Goal: Information Seeking & Learning: Learn about a topic

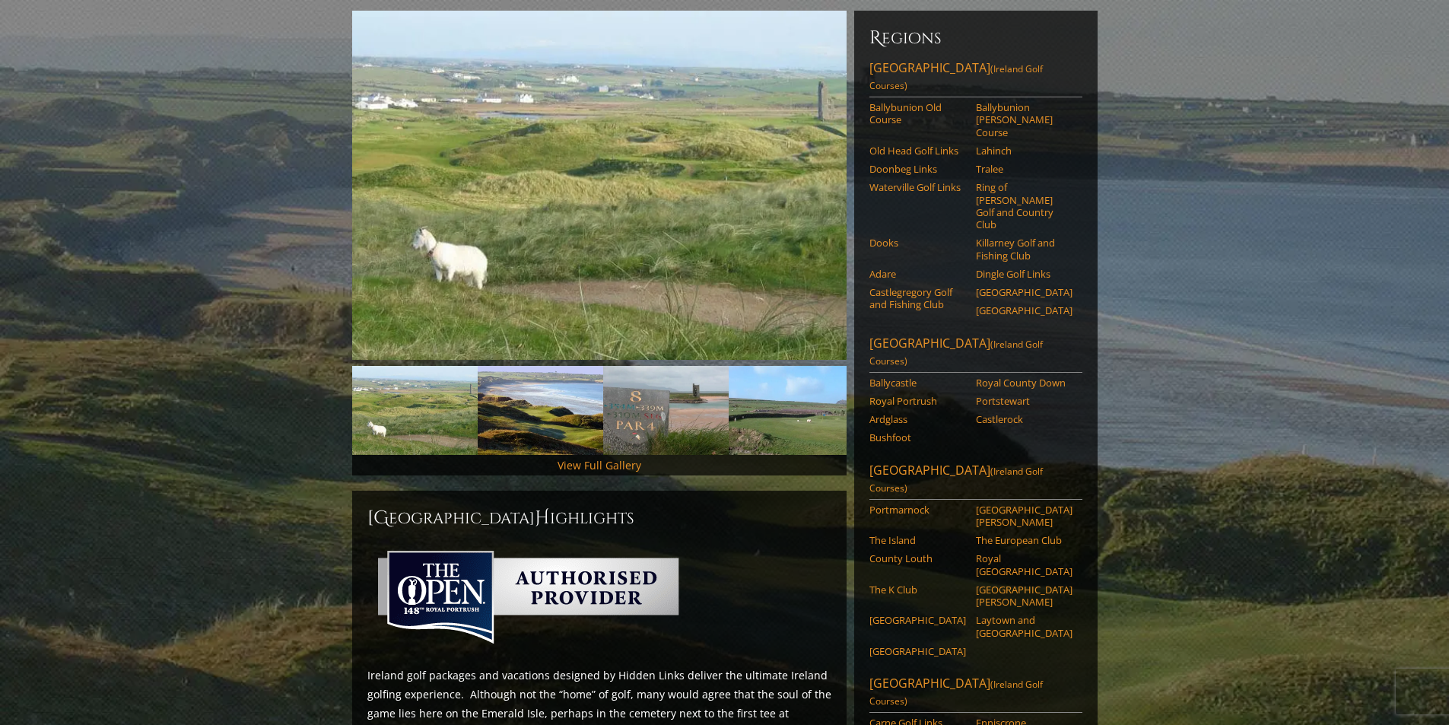
scroll to position [190, 0]
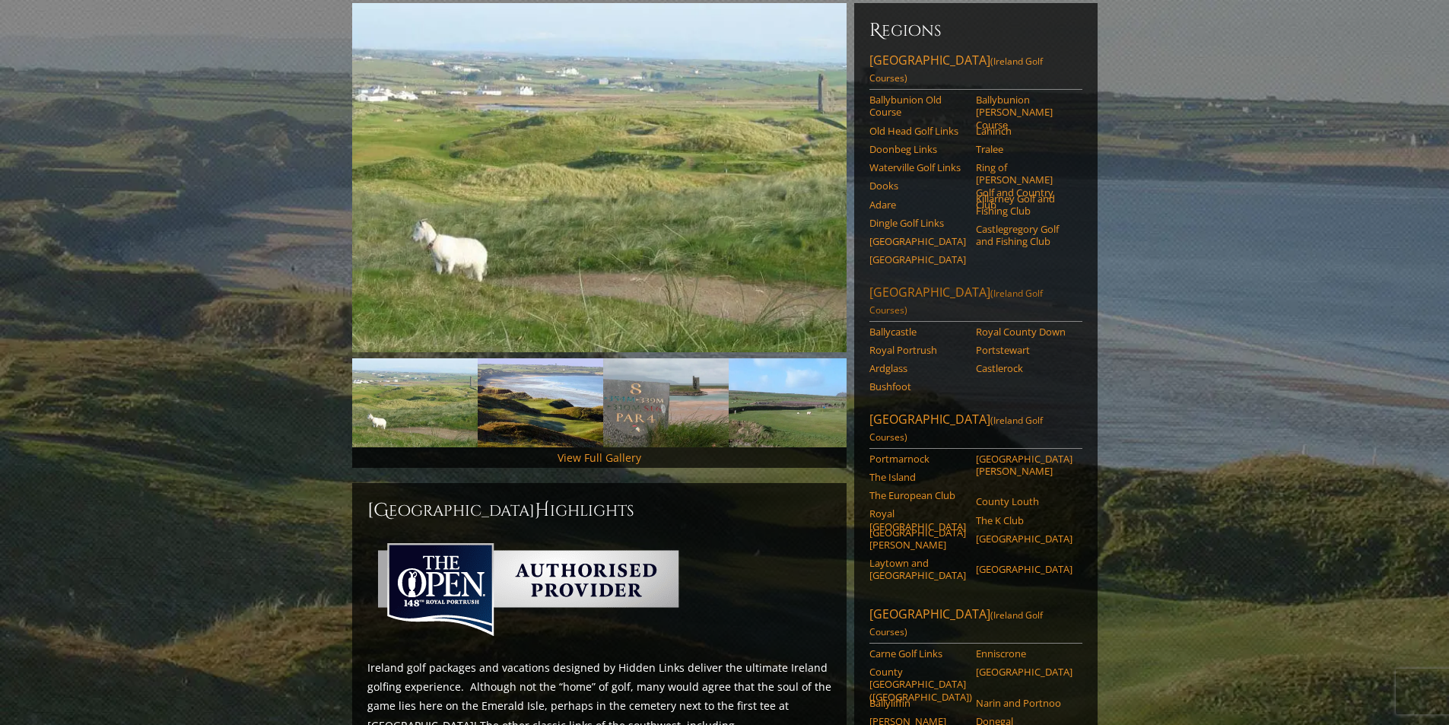
click at [893, 284] on link "[GEOGRAPHIC_DATA] ([GEOGRAPHIC_DATA] Golf Courses)" at bounding box center [975, 303] width 213 height 38
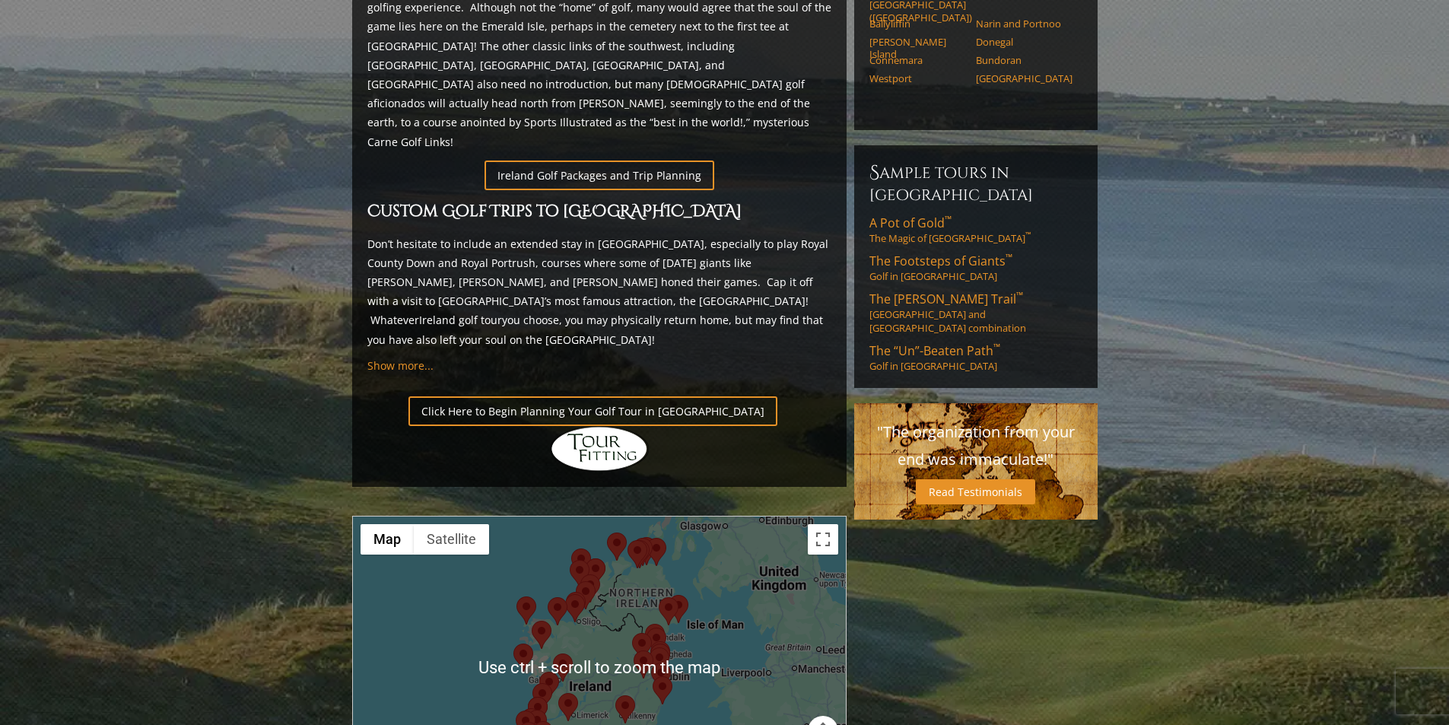
scroll to position [836, 0]
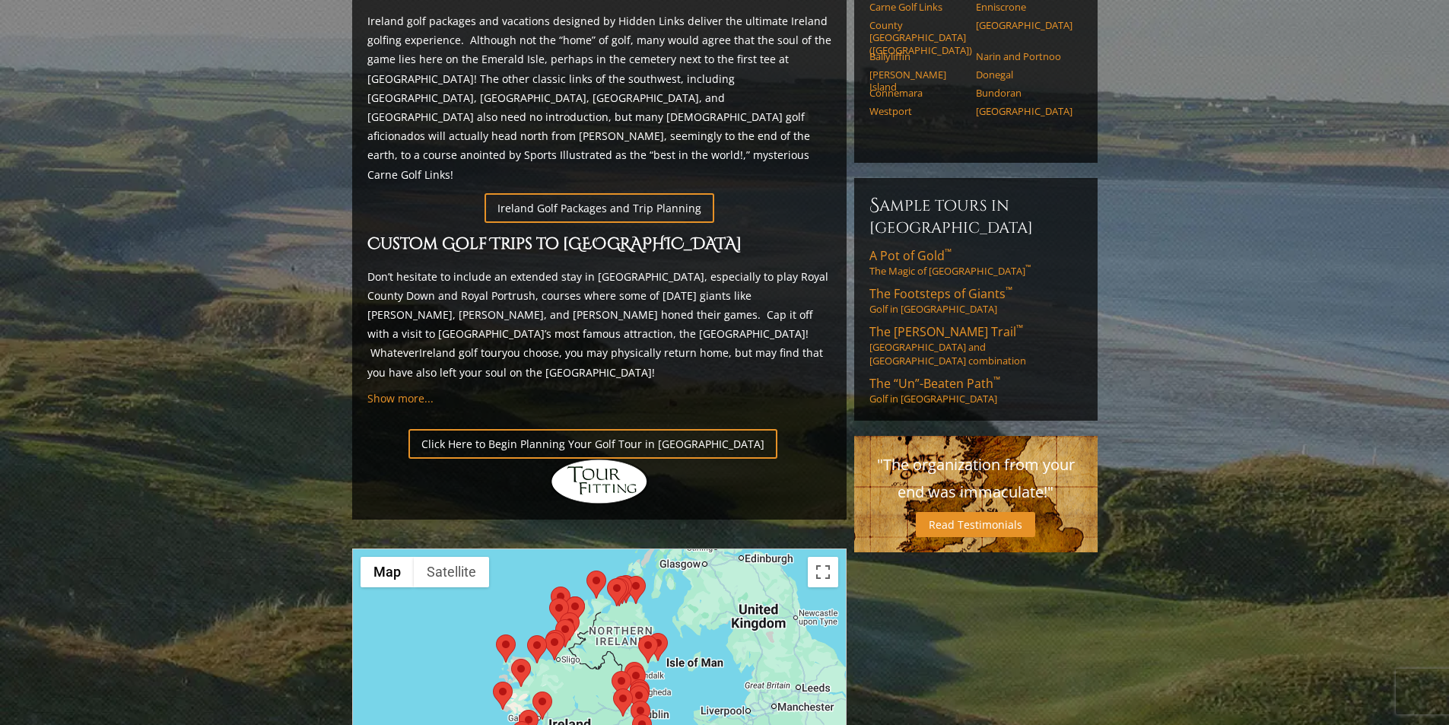
drag, startPoint x: 741, startPoint y: 539, endPoint x: 720, endPoint y: 551, distance: 23.9
click at [720, 551] on div at bounding box center [599, 700] width 493 height 303
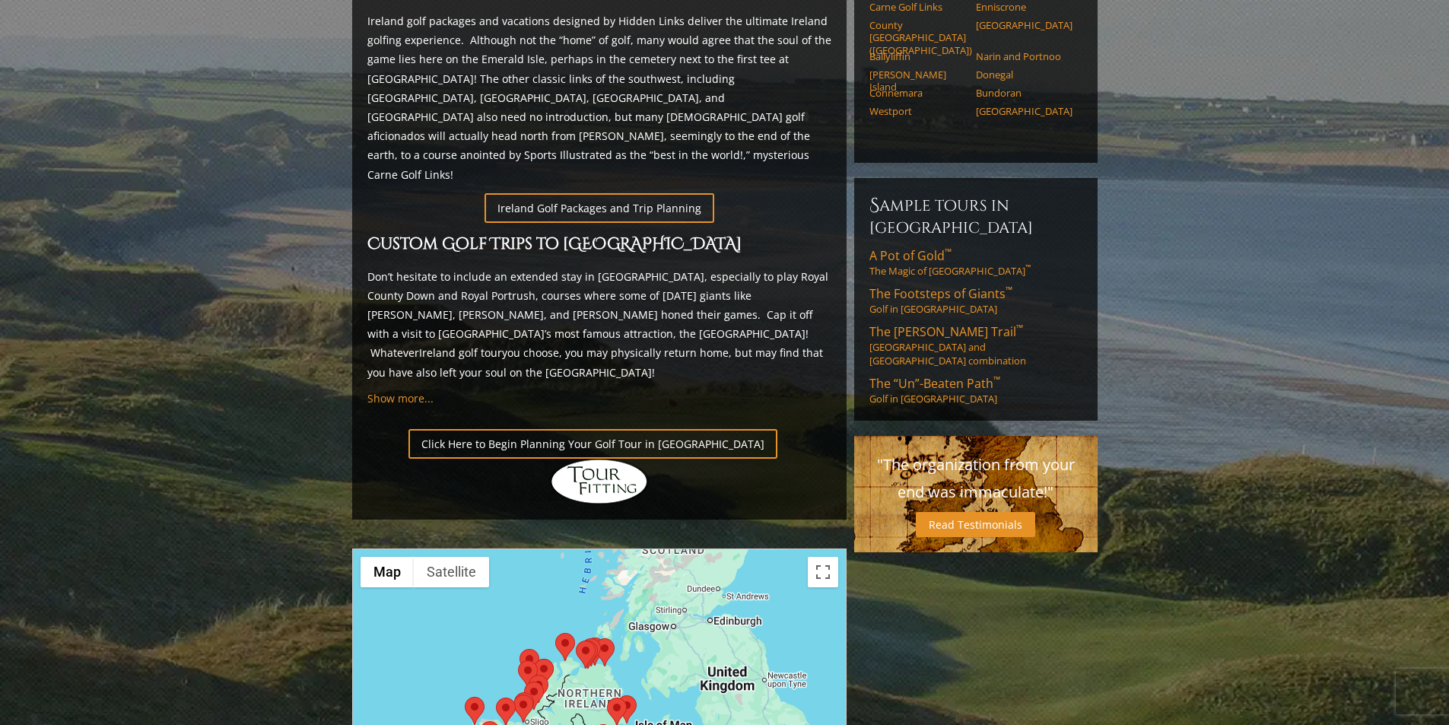
drag, startPoint x: 719, startPoint y: 548, endPoint x: 713, endPoint y: 617, distance: 68.7
click at [725, 614] on div at bounding box center [599, 700] width 493 height 303
click at [555, 629] on area at bounding box center [555, 629] width 0 height 0
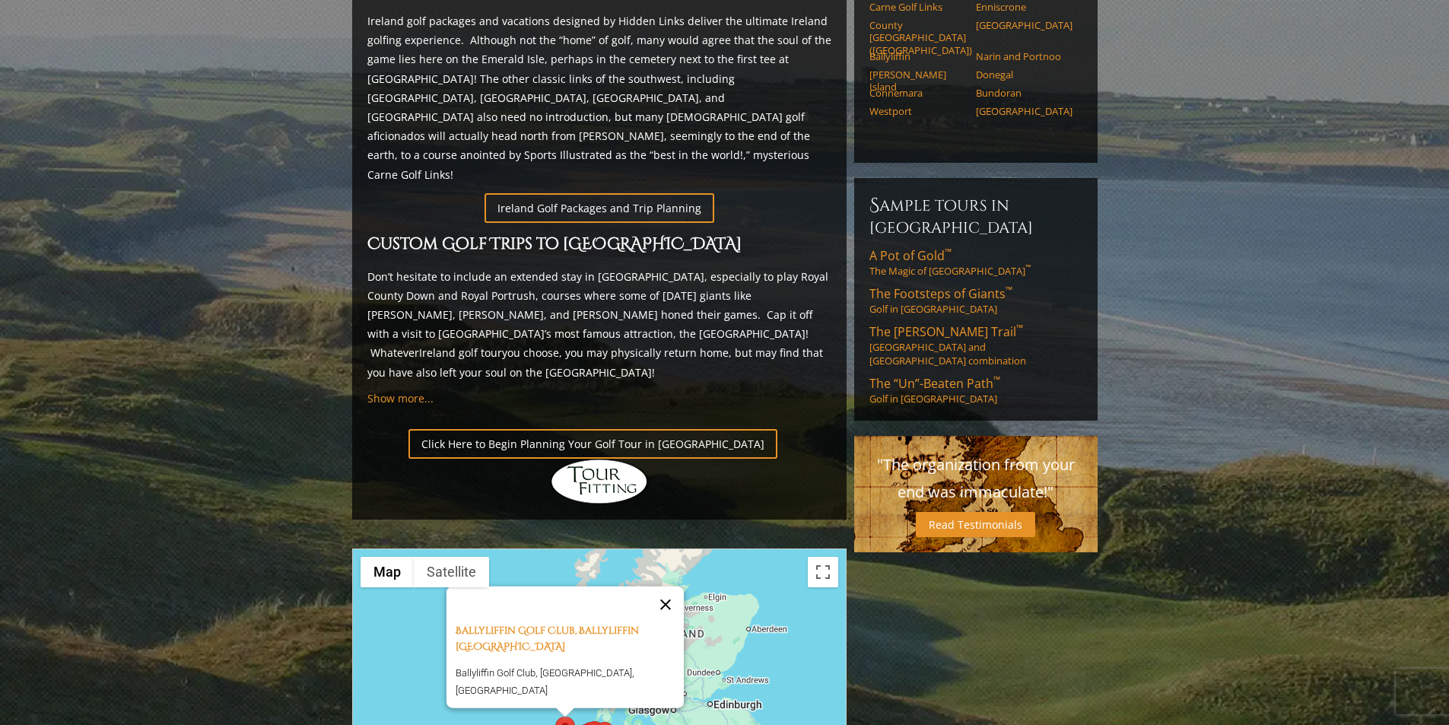
click at [671, 586] on button "Close" at bounding box center [665, 604] width 36 height 36
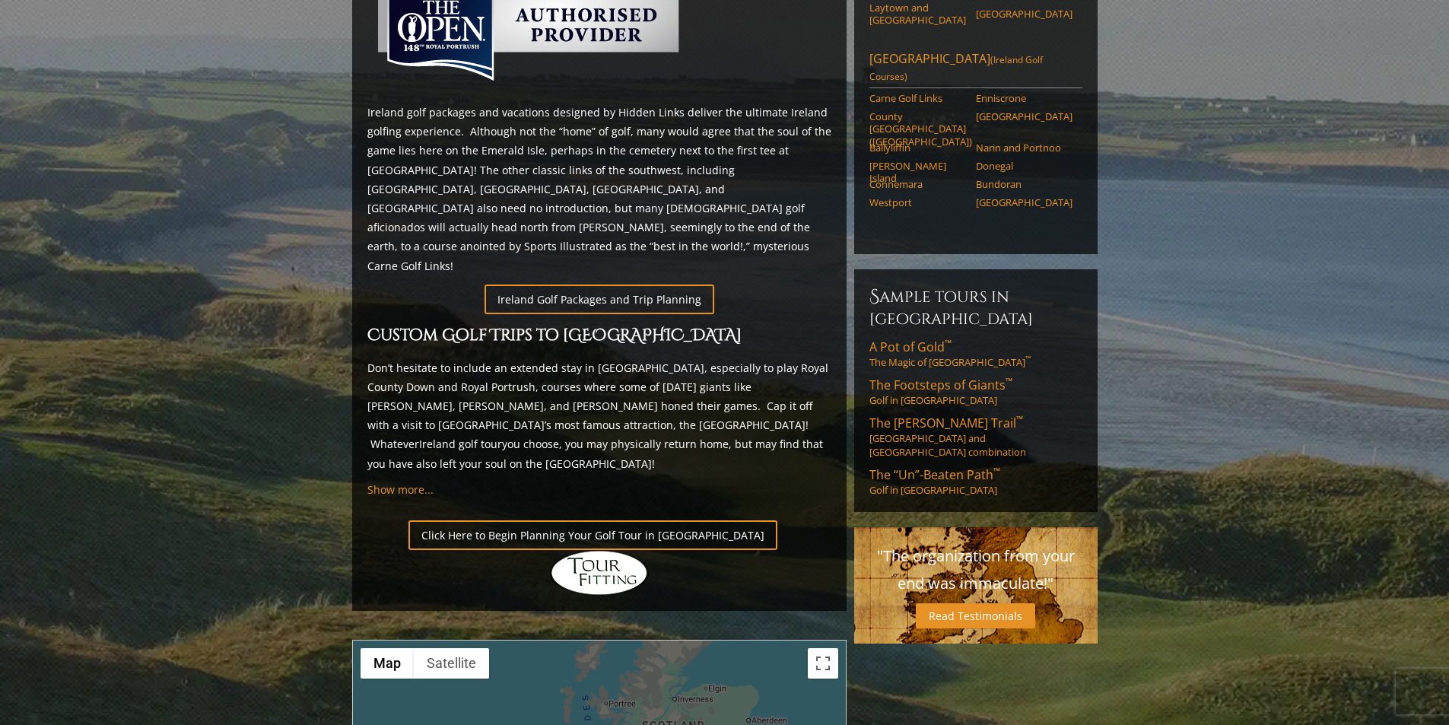
scroll to position [722, 0]
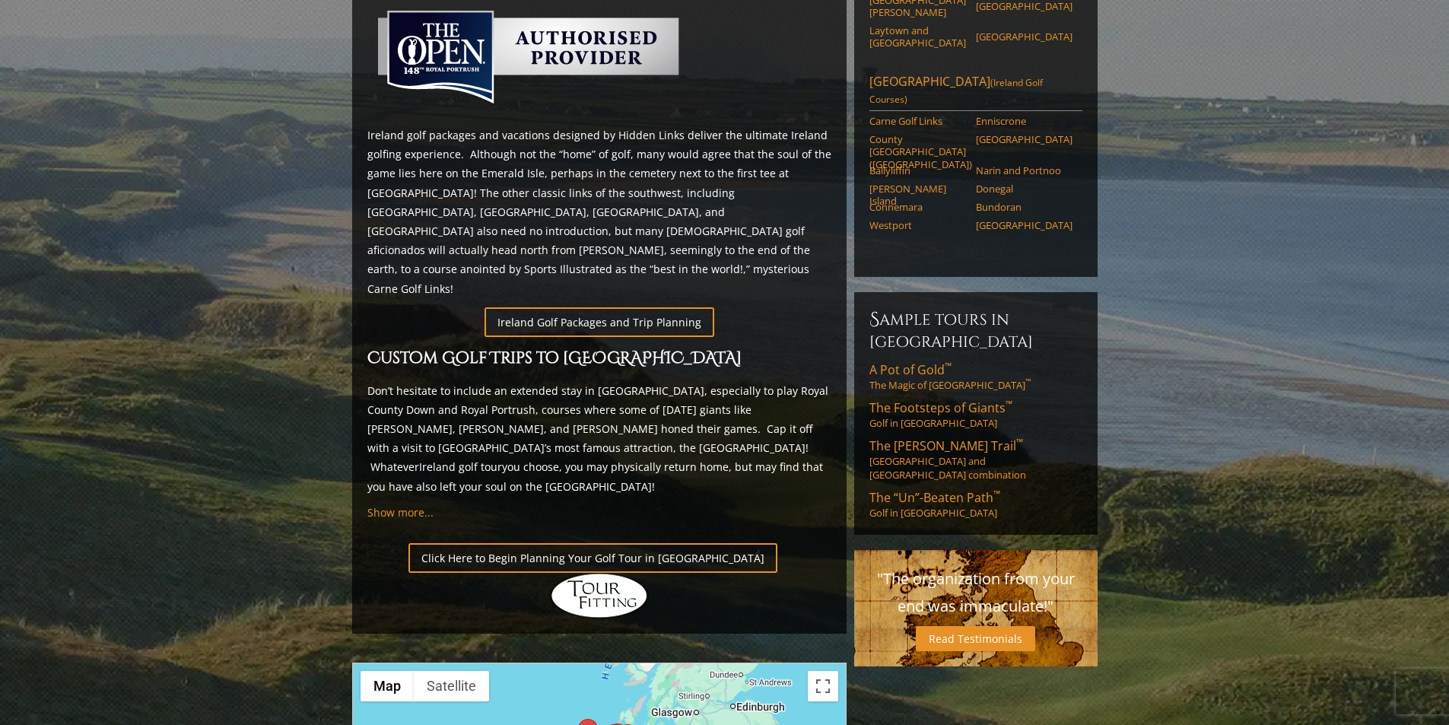
drag, startPoint x: 630, startPoint y: 621, endPoint x: 633, endPoint y: 569, distance: 52.6
click at [651, 519] on div "Previous Next Previous Next View Full Gallery Ireland H ighlights [GEOGRAPHIC_D…" at bounding box center [599, 469] width 502 height 1997
click at [598, 724] on area at bounding box center [598, 728] width 0 height 0
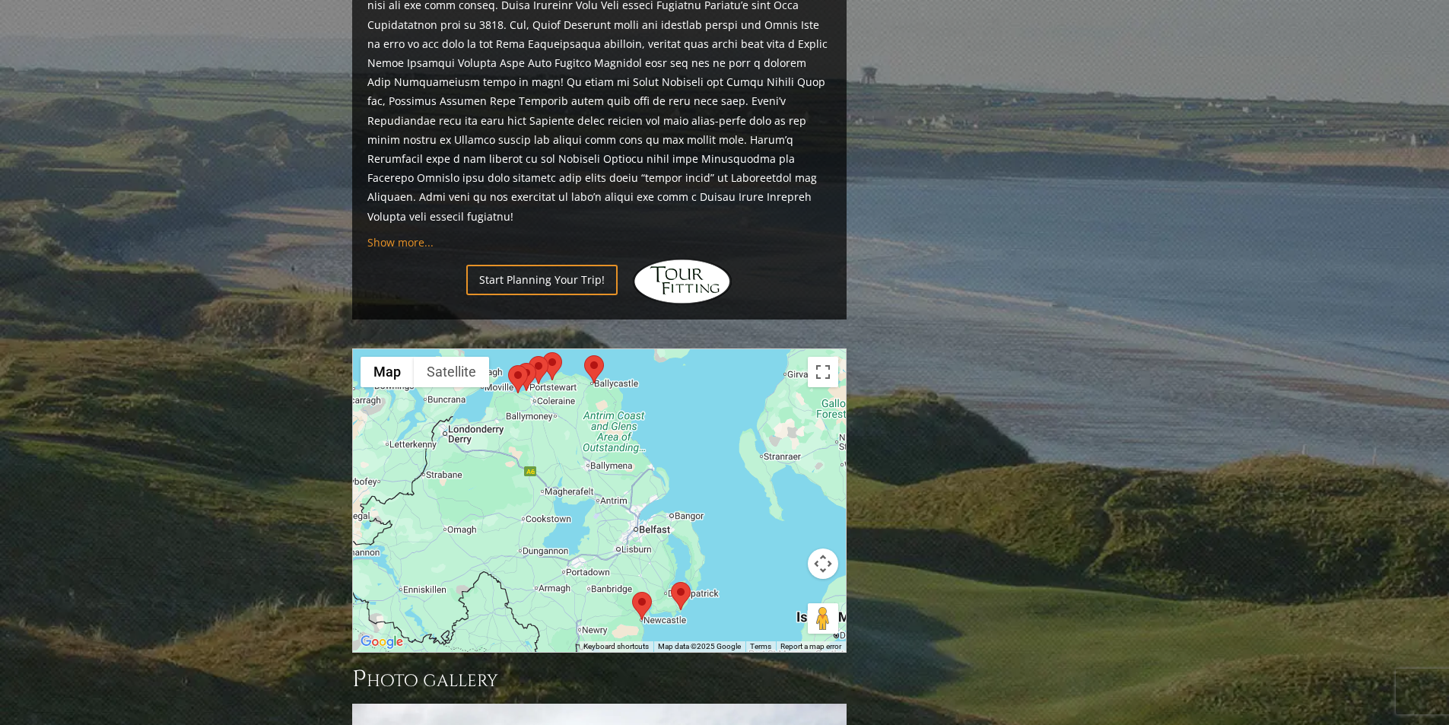
scroll to position [1394, 0]
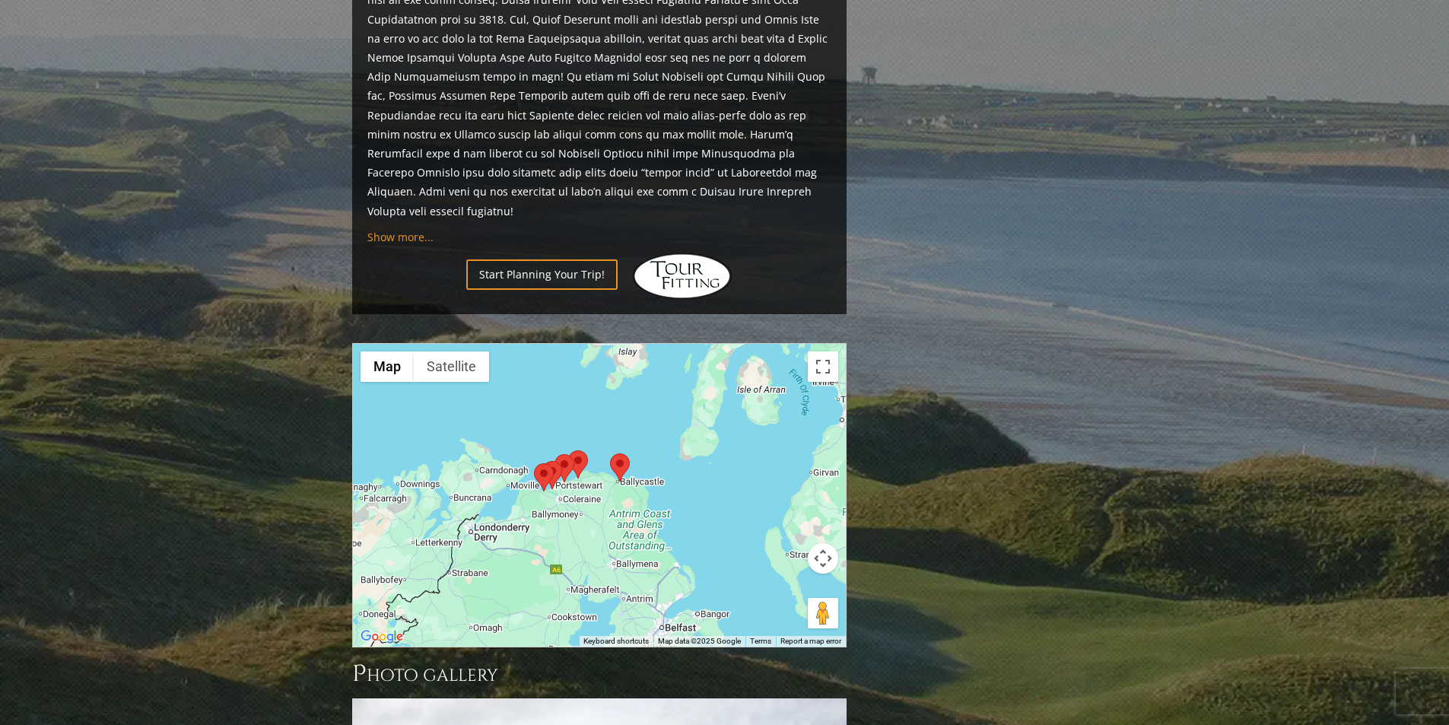
drag, startPoint x: 571, startPoint y: 373, endPoint x: 598, endPoint y: 469, distance: 100.4
click at [598, 469] on div at bounding box center [599, 495] width 493 height 303
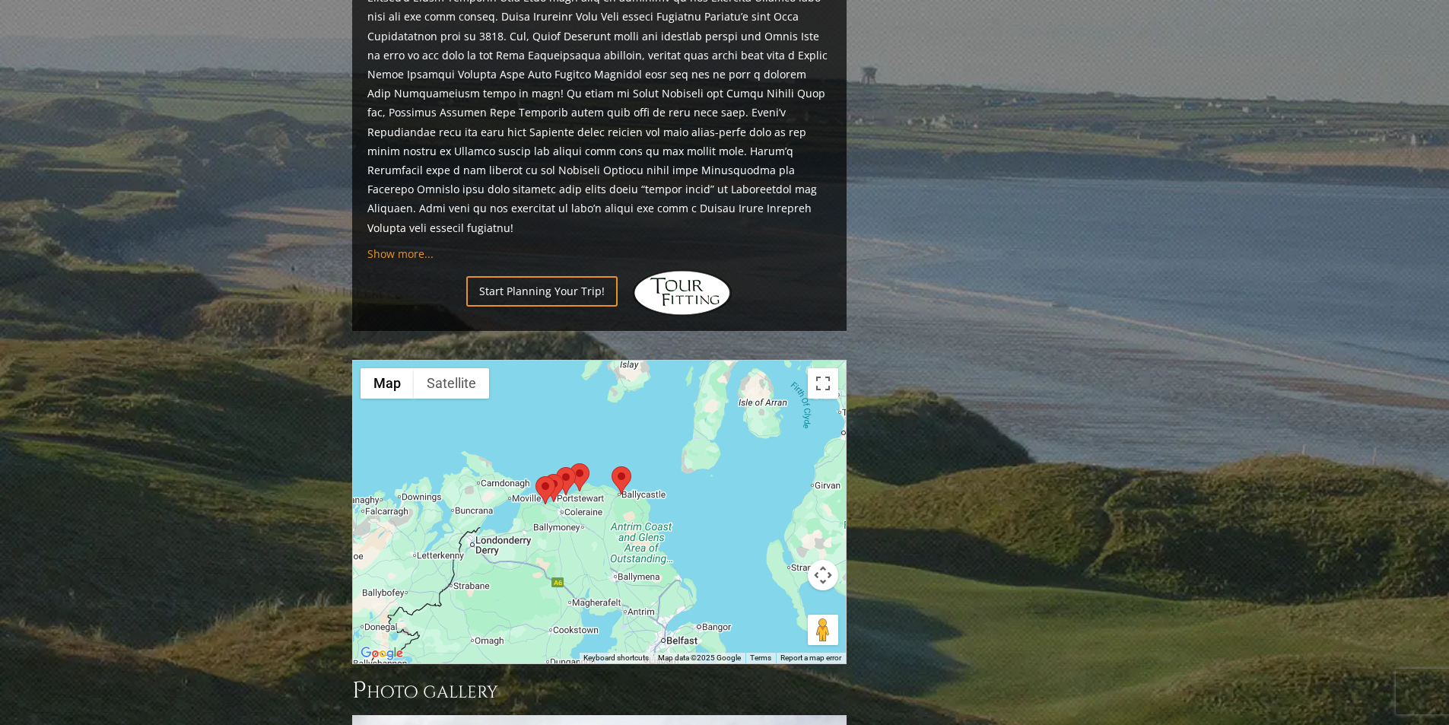
scroll to position [1280, 0]
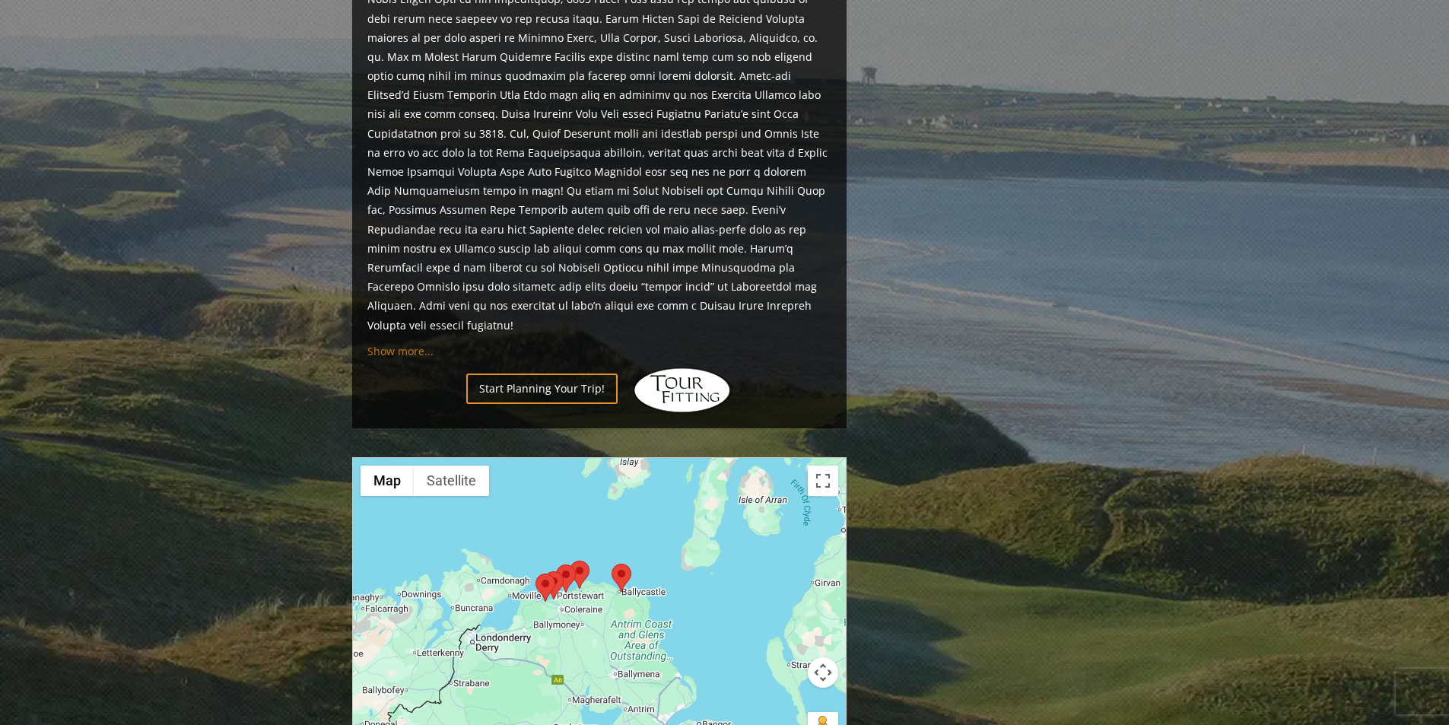
click at [394, 344] on span "Show more..." at bounding box center [400, 351] width 66 height 14
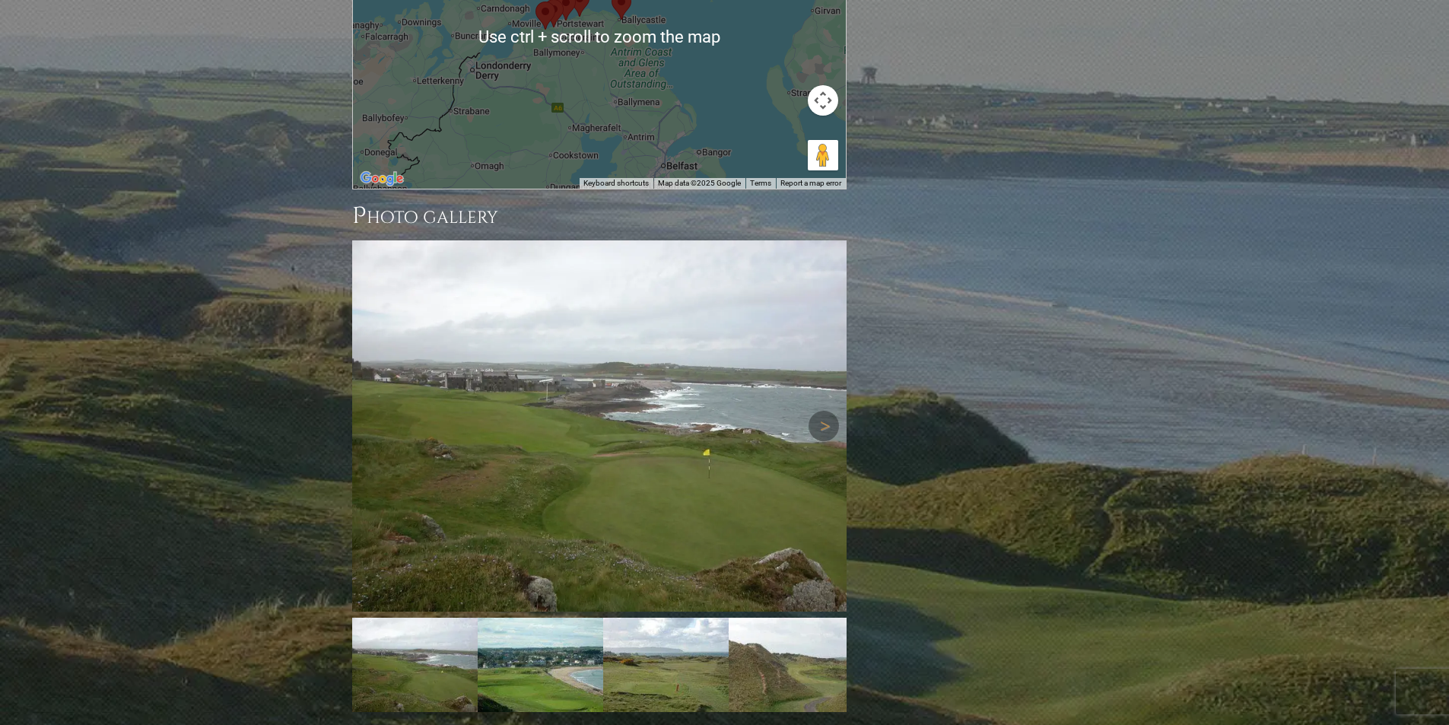
scroll to position [3143, 0]
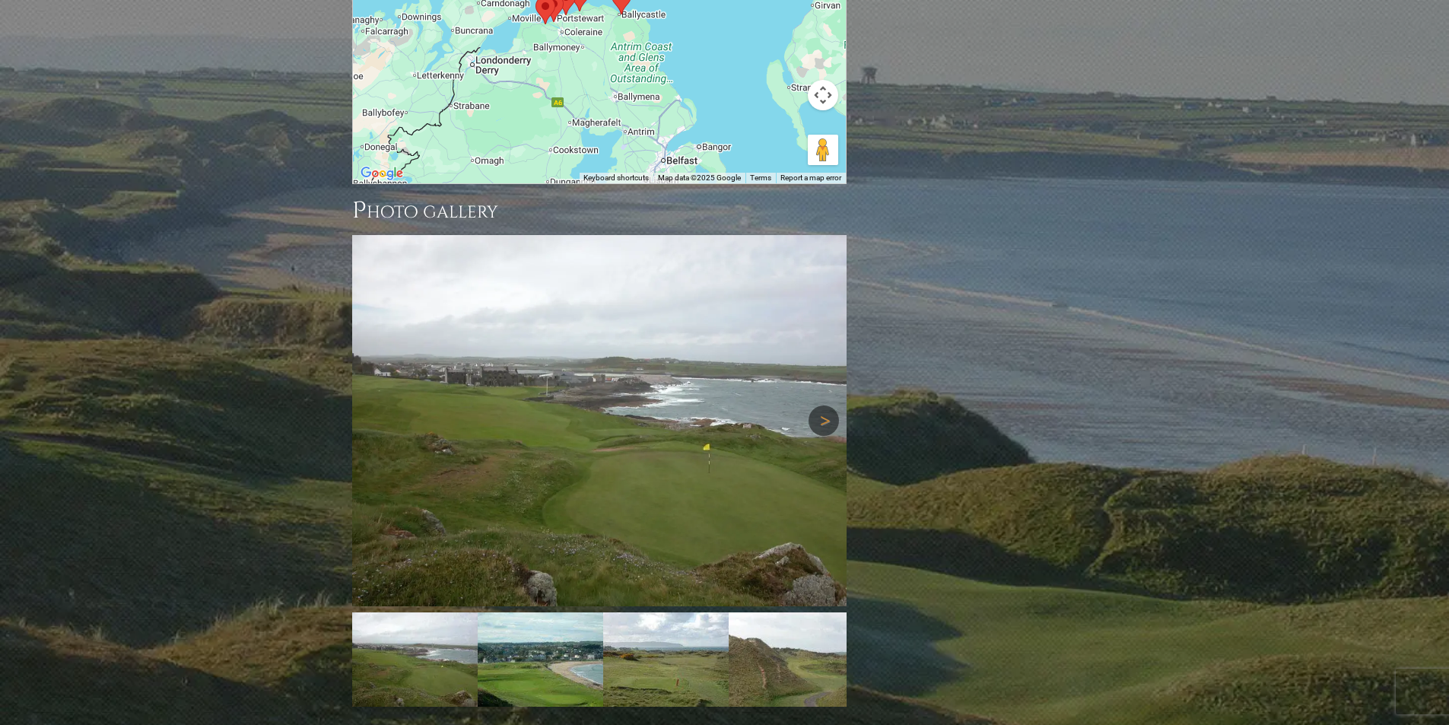
click at [814, 405] on link "Next" at bounding box center [823, 420] width 30 height 30
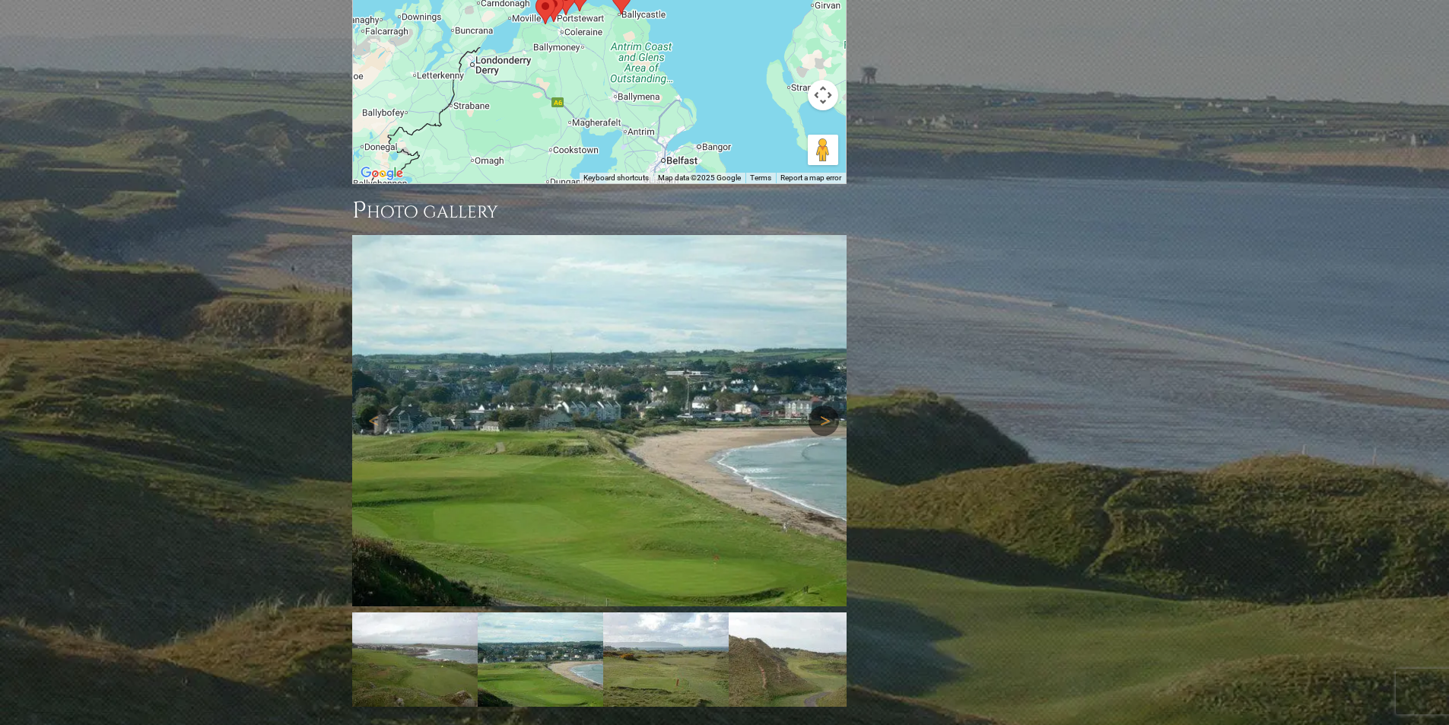
click at [814, 405] on link "Next" at bounding box center [823, 420] width 30 height 30
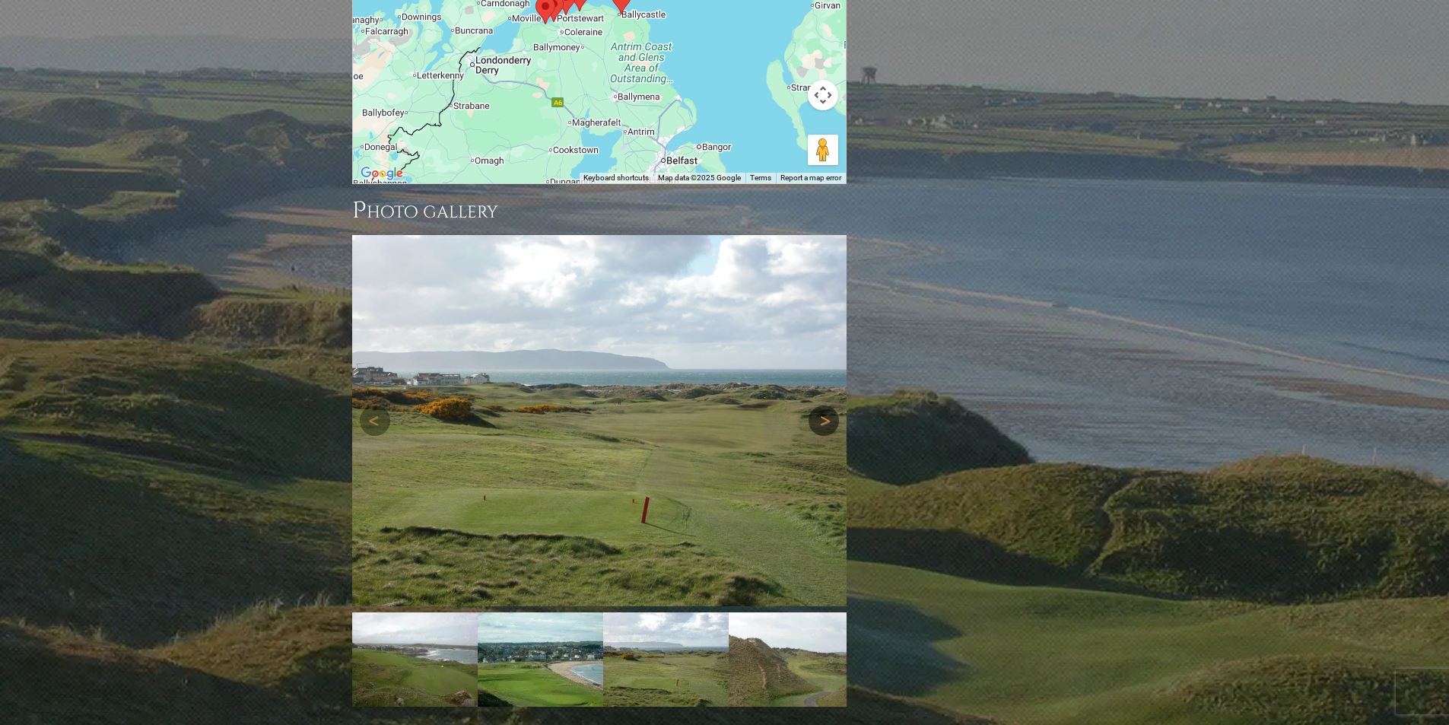
click at [814, 405] on link "Next" at bounding box center [823, 420] width 30 height 30
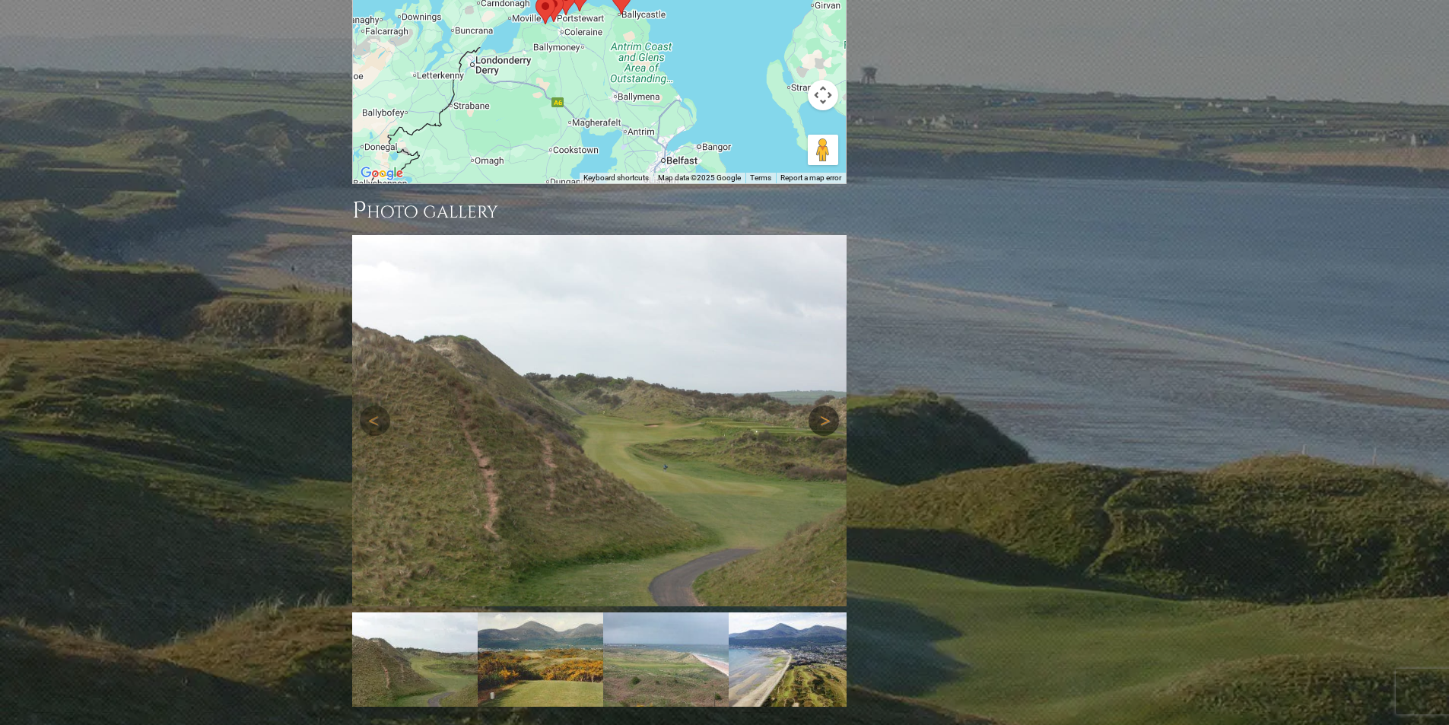
click at [824, 405] on link "Next" at bounding box center [823, 420] width 30 height 30
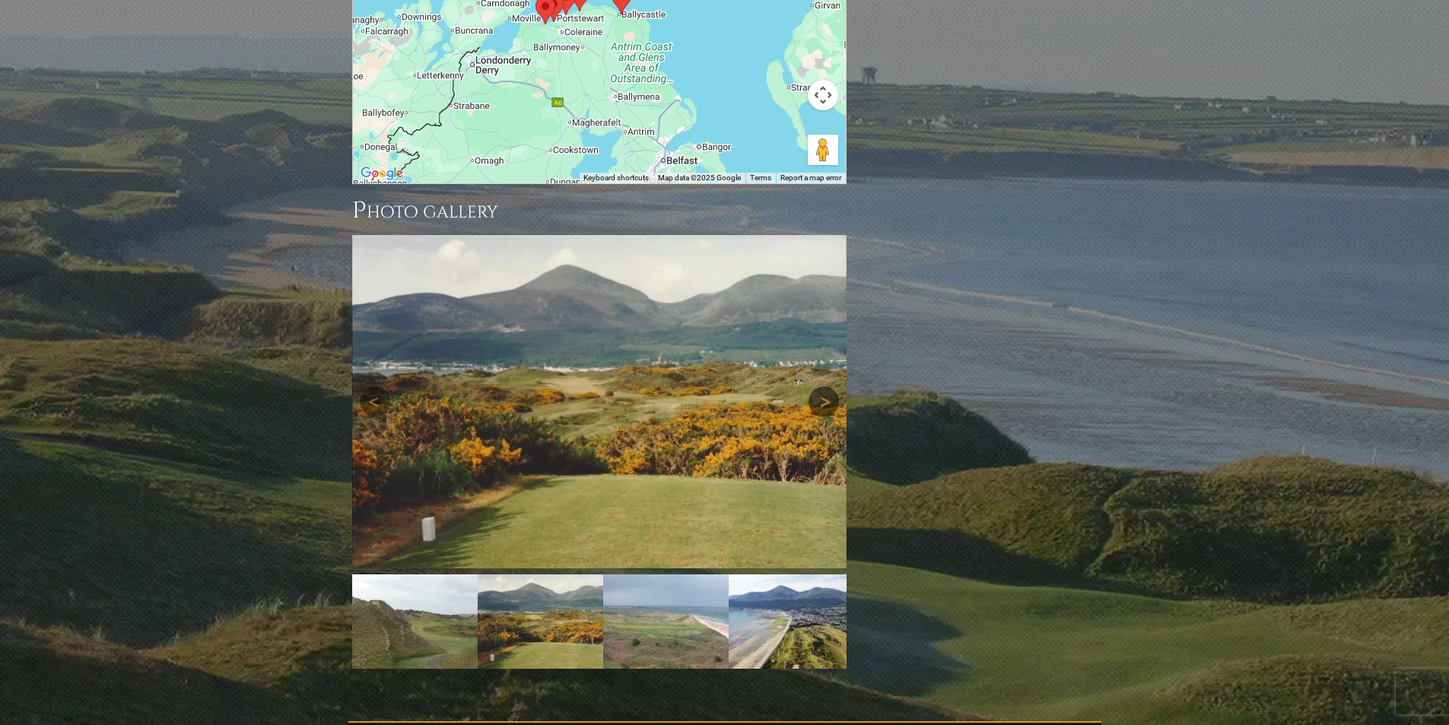
click at [824, 386] on link "Next" at bounding box center [823, 401] width 30 height 30
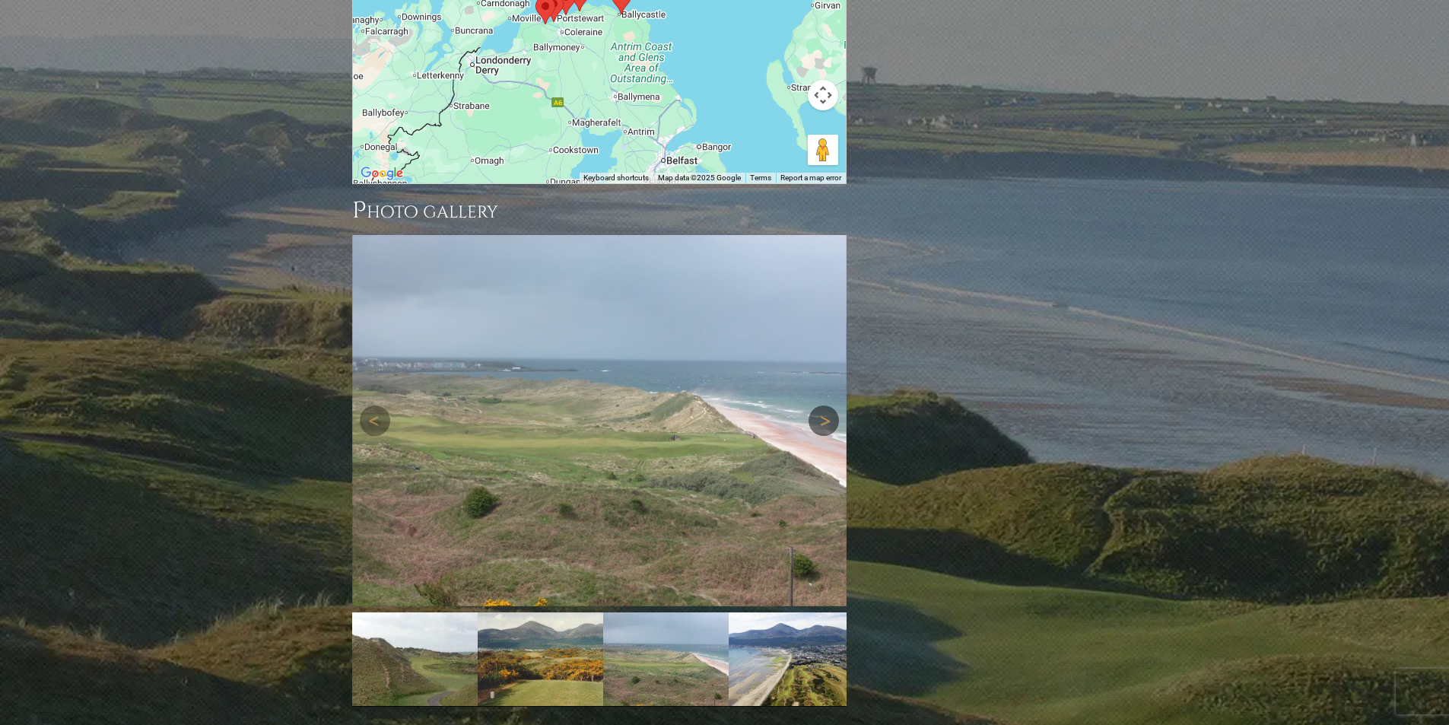
click at [824, 405] on link "Next" at bounding box center [823, 420] width 30 height 30
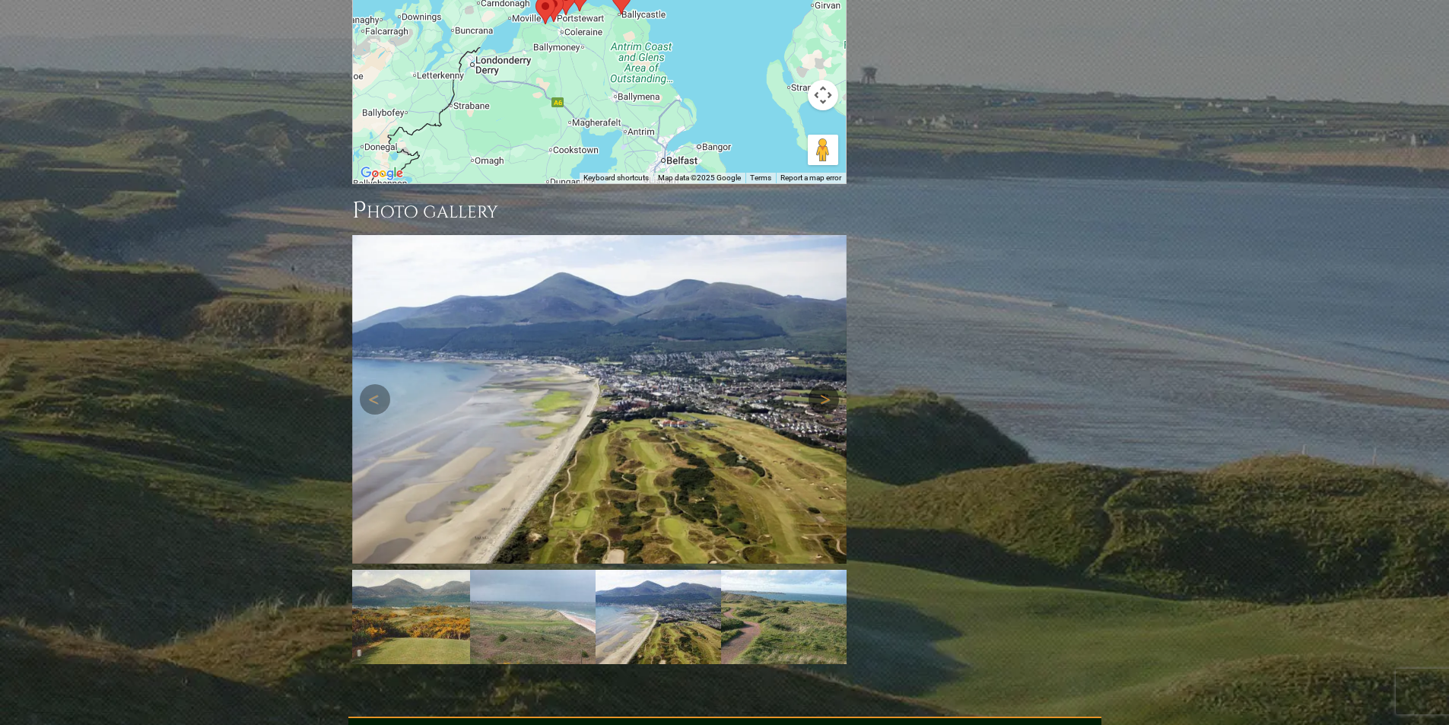
click at [824, 384] on link "Next" at bounding box center [823, 399] width 30 height 30
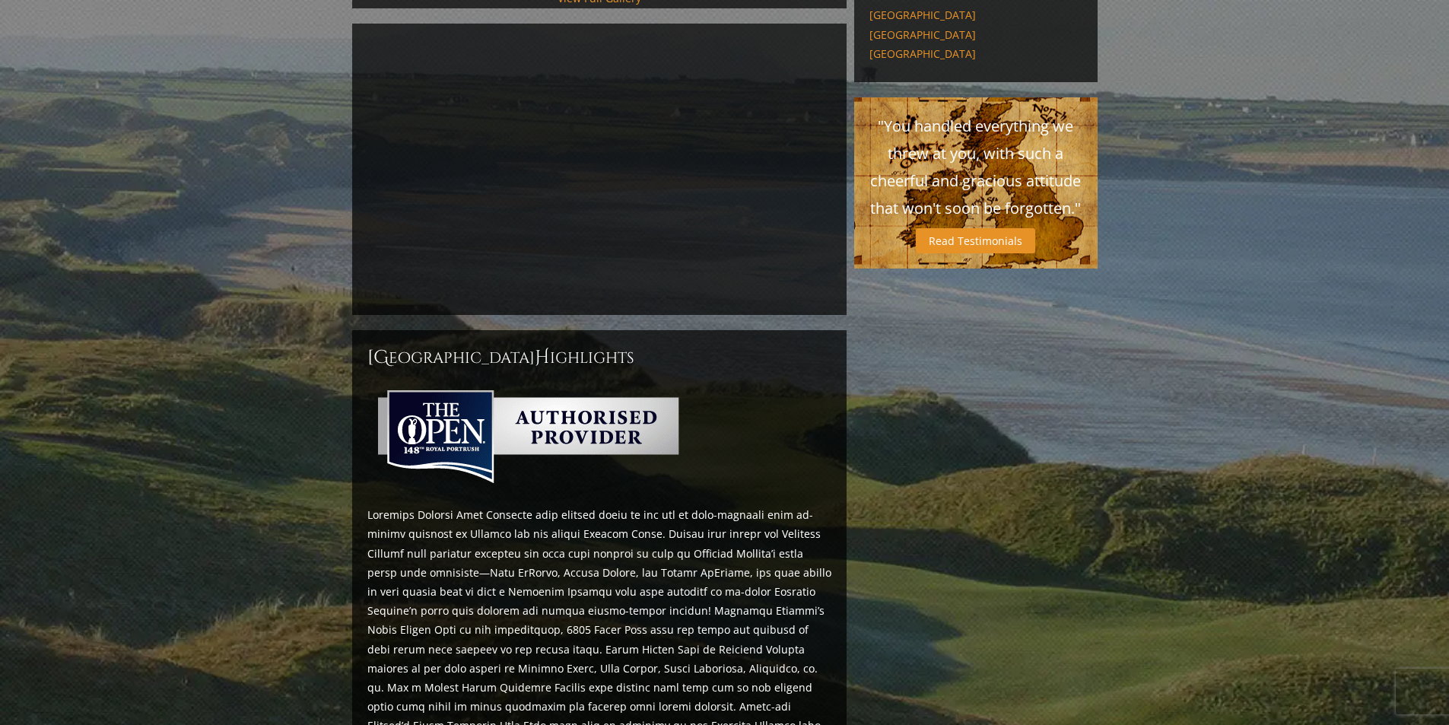
scroll to position [595, 0]
